Goal: Task Accomplishment & Management: Manage account settings

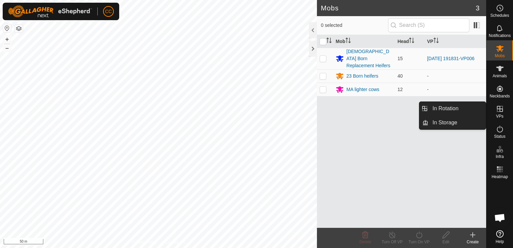
click at [498, 112] on icon at bounding box center [500, 109] width 8 height 8
click at [479, 111] on link "In Rotation" at bounding box center [456, 108] width 57 height 13
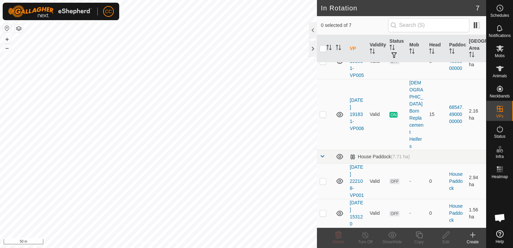
scroll to position [141, 0]
click at [324, 117] on p-checkbox at bounding box center [322, 113] width 7 height 5
checkbox input "true"
click at [418, 234] on icon at bounding box center [419, 235] width 8 height 8
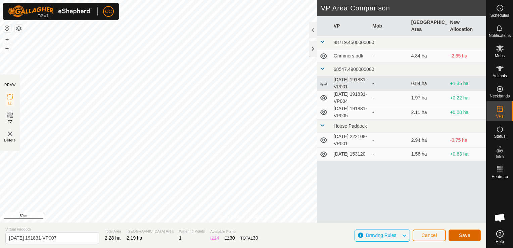
click at [457, 236] on button "Save" at bounding box center [464, 235] width 32 height 12
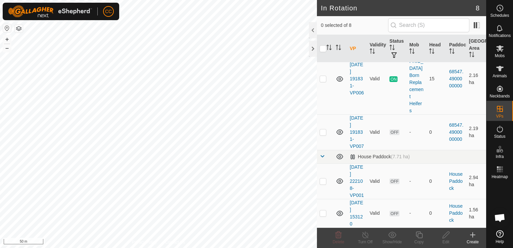
scroll to position [177, 0]
click at [321, 81] on p-checkbox at bounding box center [322, 78] width 7 height 5
checkbox input "true"
click at [418, 233] on icon at bounding box center [418, 234] width 7 height 7
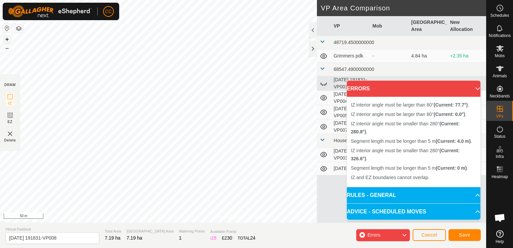
click at [6, 37] on button "+" at bounding box center [7, 39] width 8 height 8
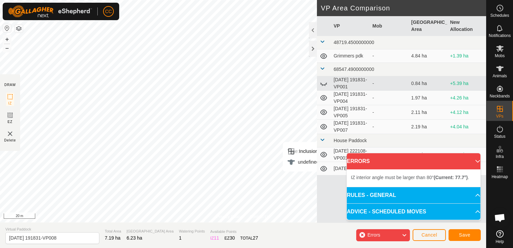
click at [473, 159] on p-accordion-header "ERRORS" at bounding box center [414, 161] width 134 height 16
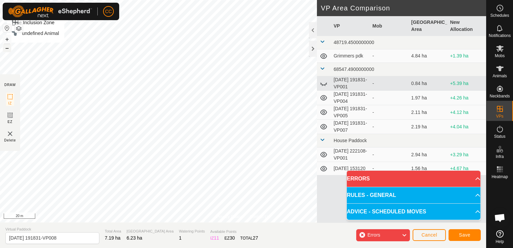
click at [7, 49] on button "–" at bounding box center [7, 48] width 8 height 8
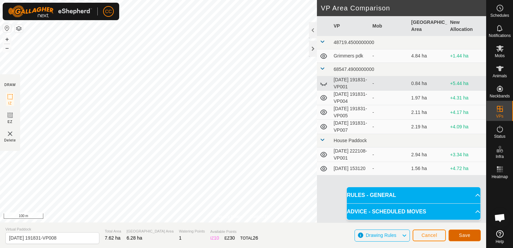
click at [468, 236] on span "Save" at bounding box center [464, 234] width 11 height 5
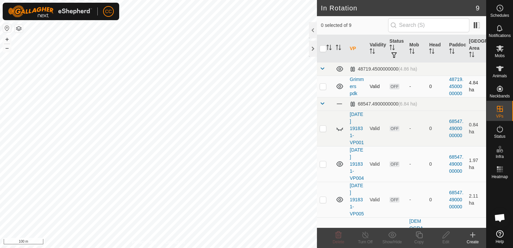
checkbox input "true"
click at [418, 236] on icon at bounding box center [419, 235] width 8 height 8
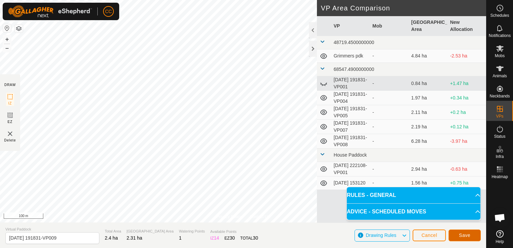
click at [459, 237] on span "Save" at bounding box center [464, 234] width 11 height 5
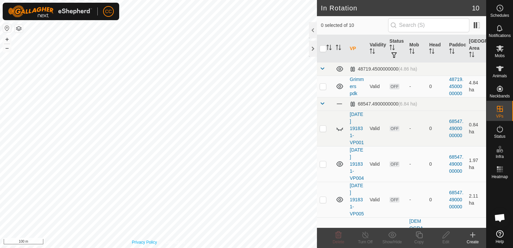
checkbox input "true"
checkbox input "false"
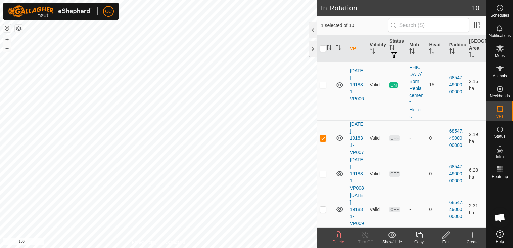
scroll to position [168, 0]
click at [387, 153] on td "OFF" at bounding box center [397, 137] width 20 height 36
click at [498, 52] on icon at bounding box center [500, 48] width 8 height 8
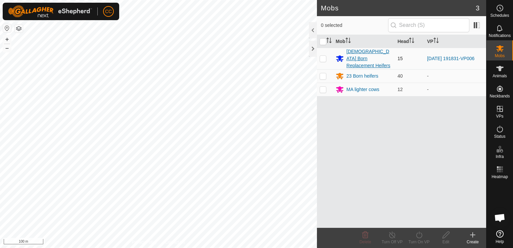
click at [356, 53] on div "[DEMOGRAPHIC_DATA] Born Replacement Heifers" at bounding box center [369, 58] width 46 height 21
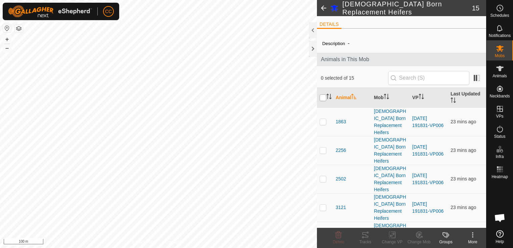
click at [321, 97] on input "checkbox" at bounding box center [322, 97] width 7 height 7
checkbox input "true"
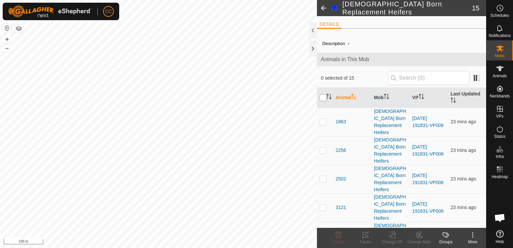
checkbox input "true"
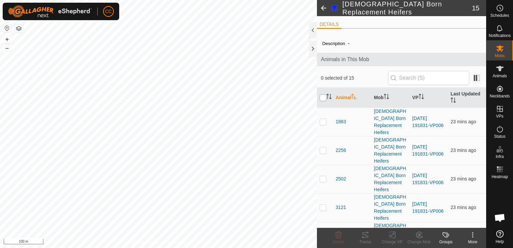
checkbox input "true"
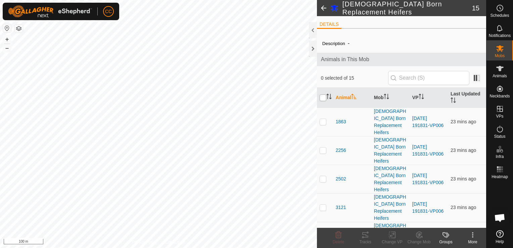
checkbox input "true"
click at [389, 235] on rect at bounding box center [392, 235] width 6 height 6
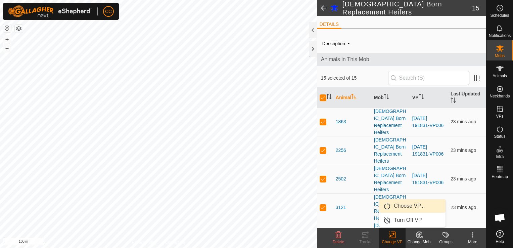
click at [398, 206] on link "Choose VP..." at bounding box center [412, 205] width 66 height 13
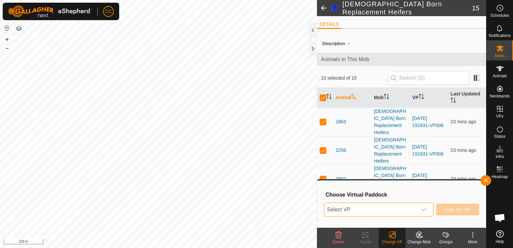
click at [398, 206] on span "Select VP" at bounding box center [370, 209] width 93 height 13
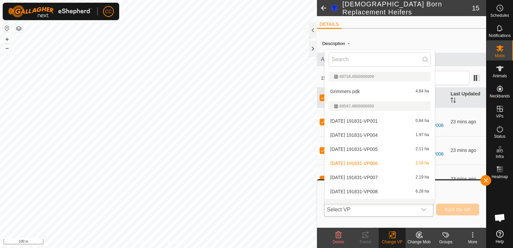
scroll to position [9, 0]
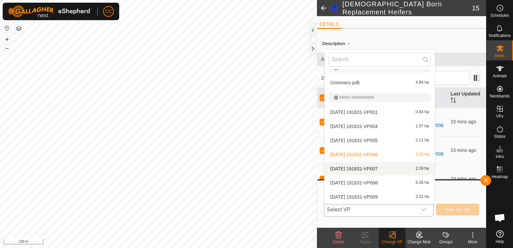
click at [379, 168] on li "[DATE] 191831-VP007 2.19 ha" at bounding box center [380, 168] width 110 height 13
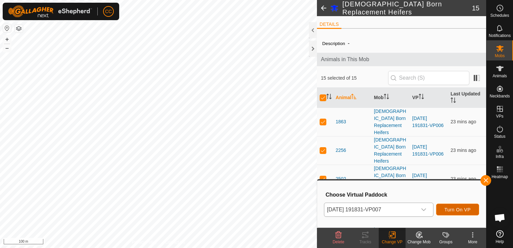
click at [445, 207] on span "Turn On VP" at bounding box center [457, 209] width 26 height 5
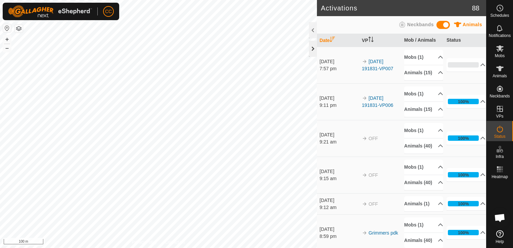
click at [312, 52] on div at bounding box center [313, 49] width 8 height 16
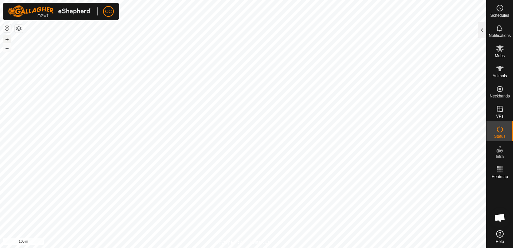
click at [6, 41] on button "+" at bounding box center [7, 39] width 8 height 8
click at [4, 39] on button "+" at bounding box center [7, 39] width 8 height 8
